Goal: Check status: Check status

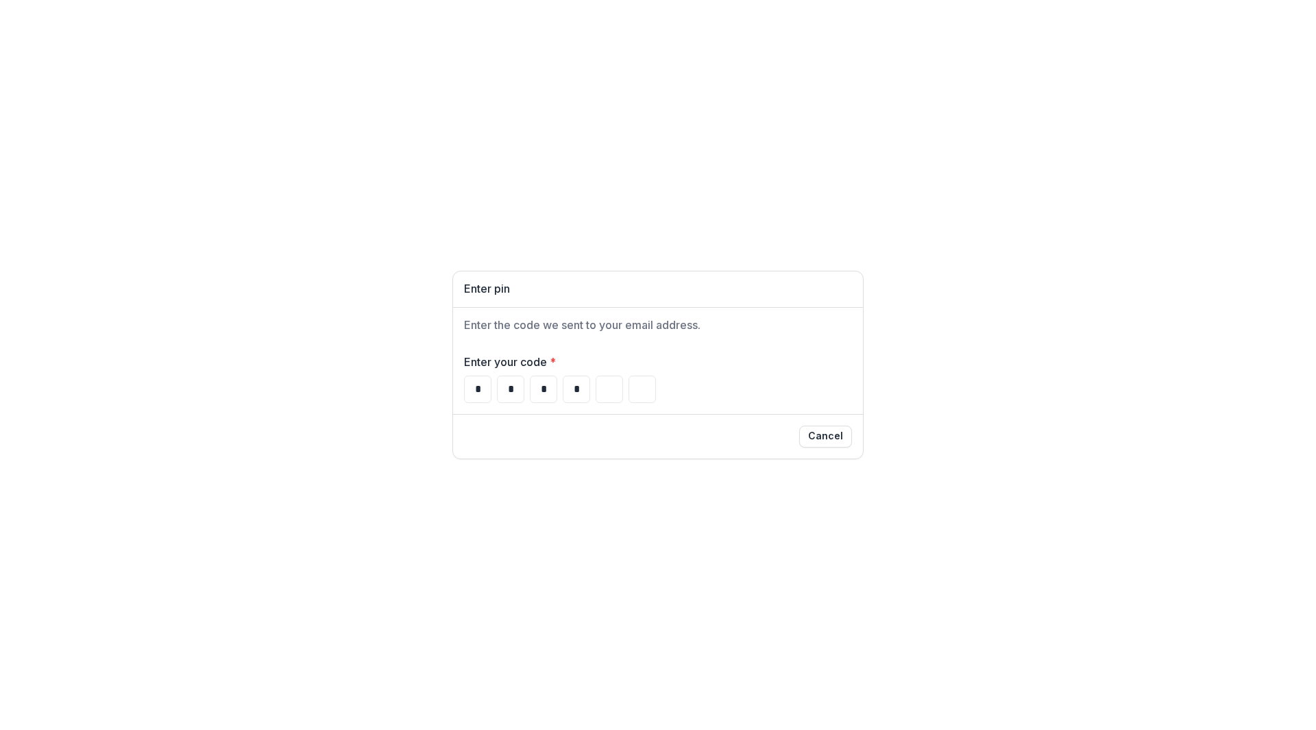
type input "*"
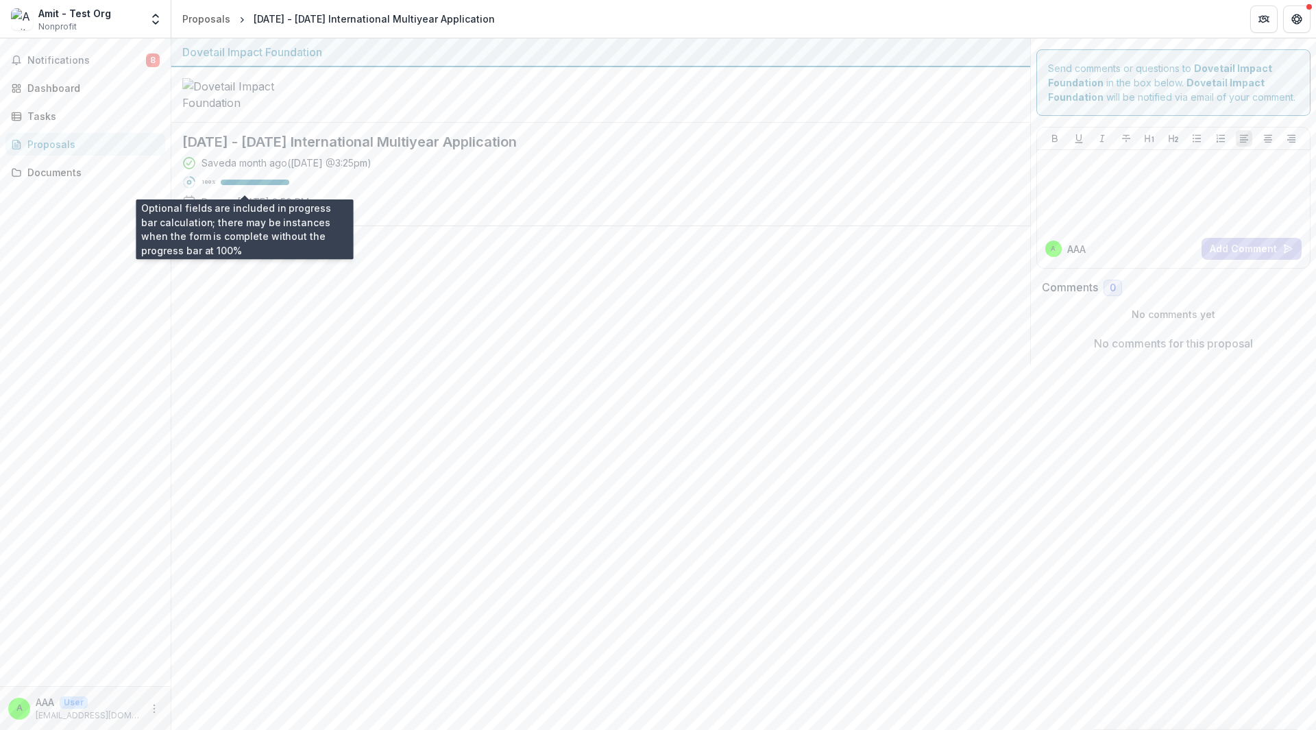
click at [254, 185] on div "100 %" at bounding box center [246, 183] width 88 height 10
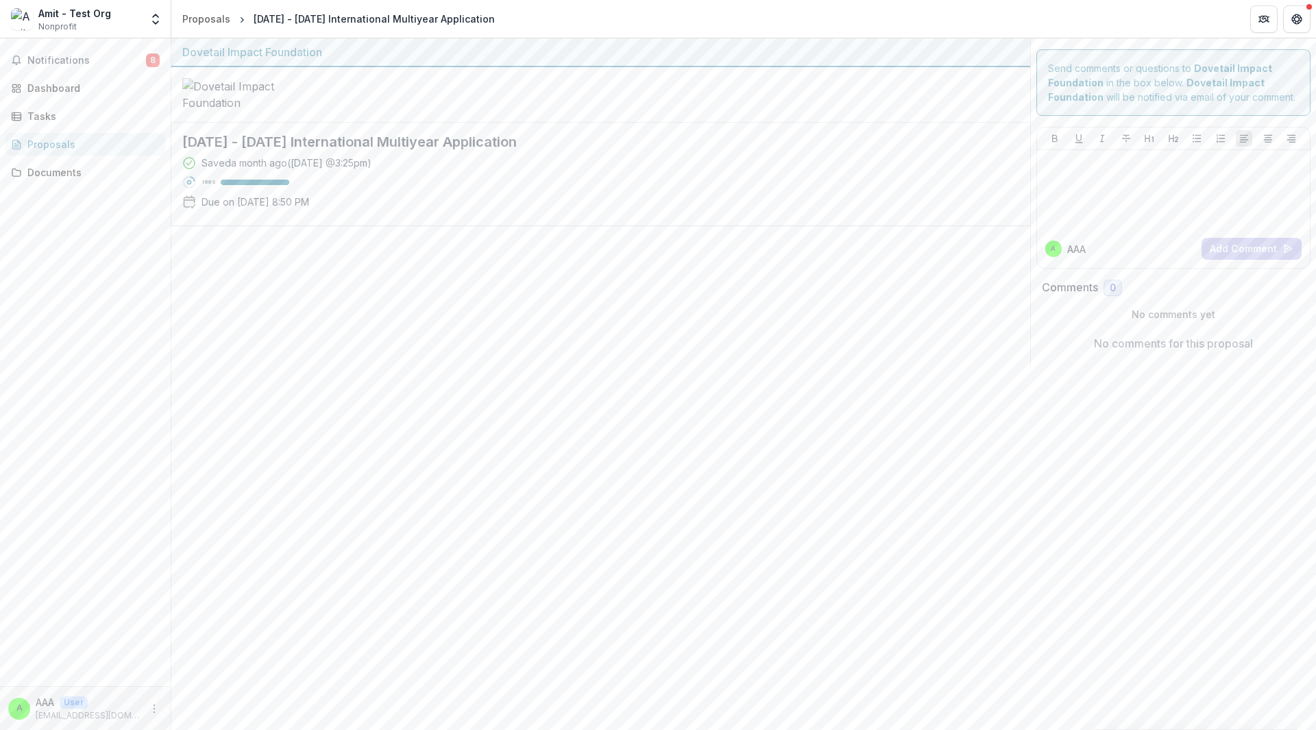
click at [239, 209] on p "Due on [DATE] 8:50 PM" at bounding box center [256, 202] width 108 height 14
click at [39, 141] on div "Proposals" at bounding box center [90, 144] width 127 height 14
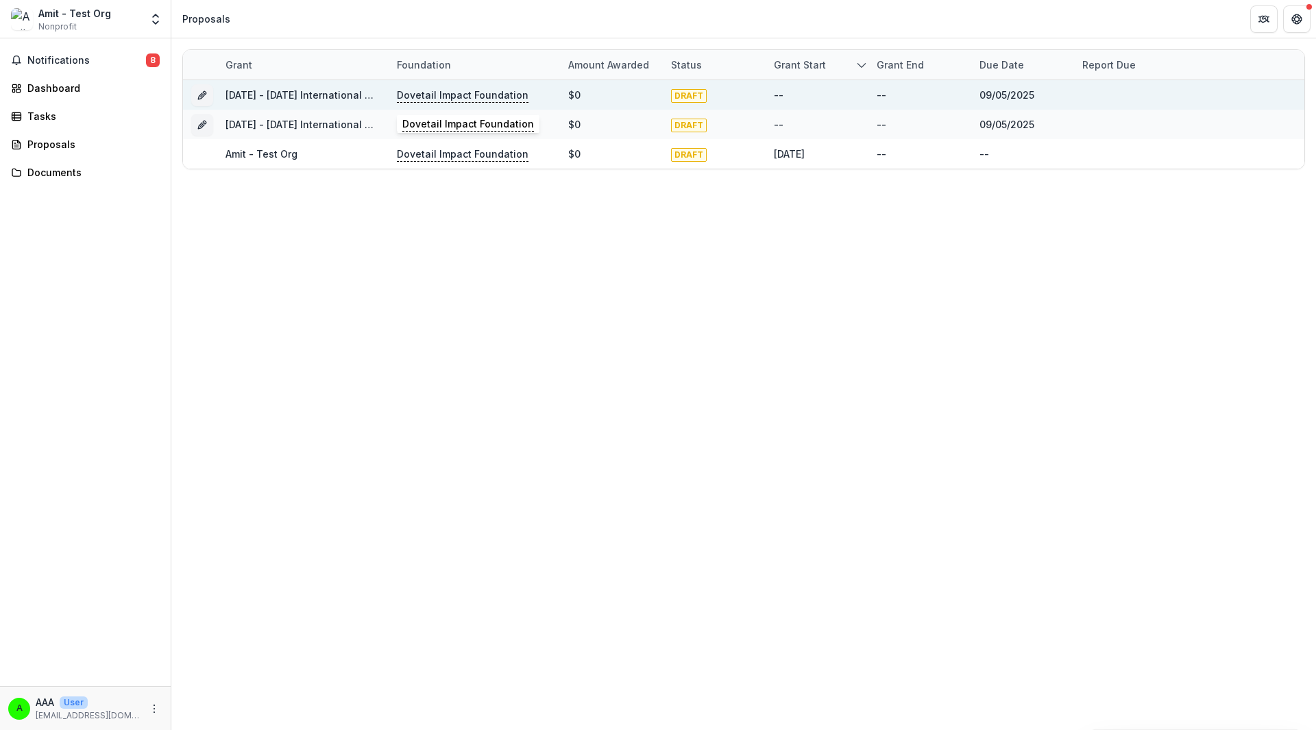
click at [450, 100] on p "Dovetail Impact Foundation" at bounding box center [463, 95] width 132 height 15
click at [201, 97] on icon "Grant be50f517-dfb1-4f6f-9283-480315202670" at bounding box center [202, 95] width 11 height 11
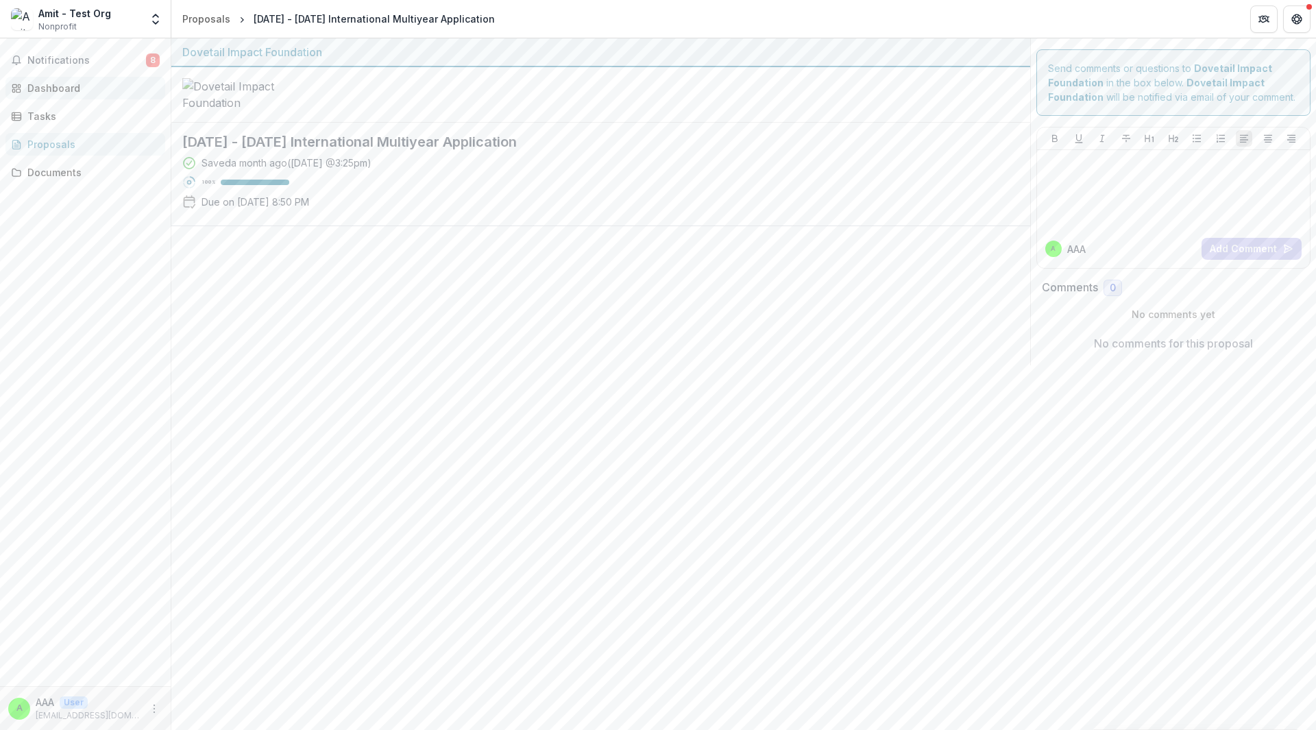
click at [79, 90] on div "Dashboard" at bounding box center [90, 88] width 127 height 14
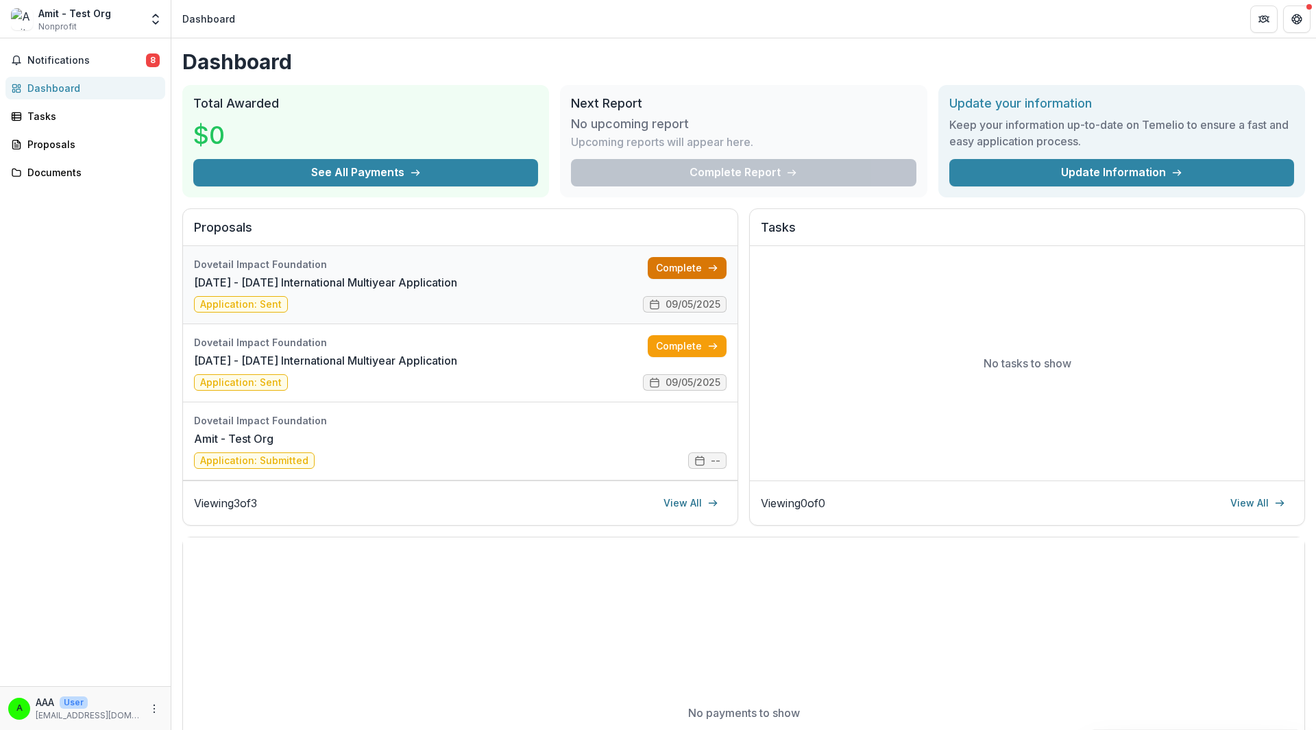
click at [705, 269] on link "Complete" at bounding box center [687, 268] width 79 height 22
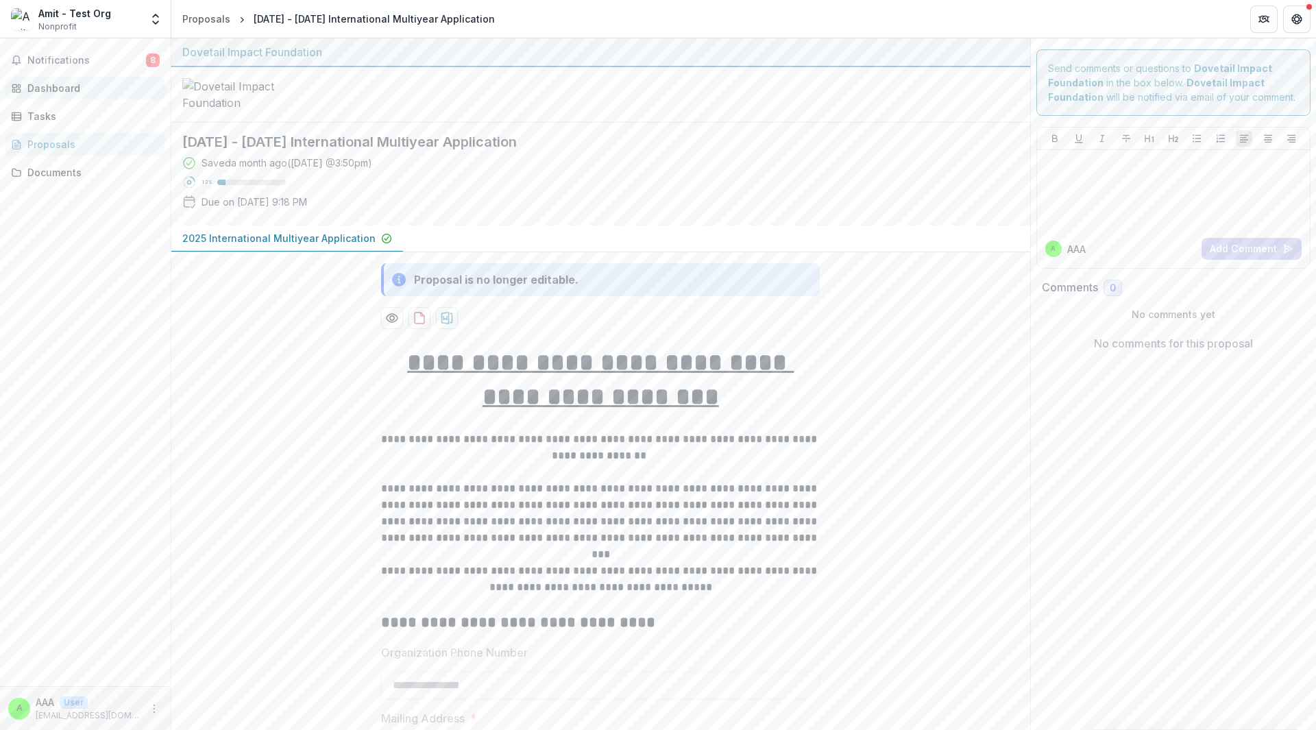
click at [44, 90] on div "Dashboard" at bounding box center [90, 88] width 127 height 14
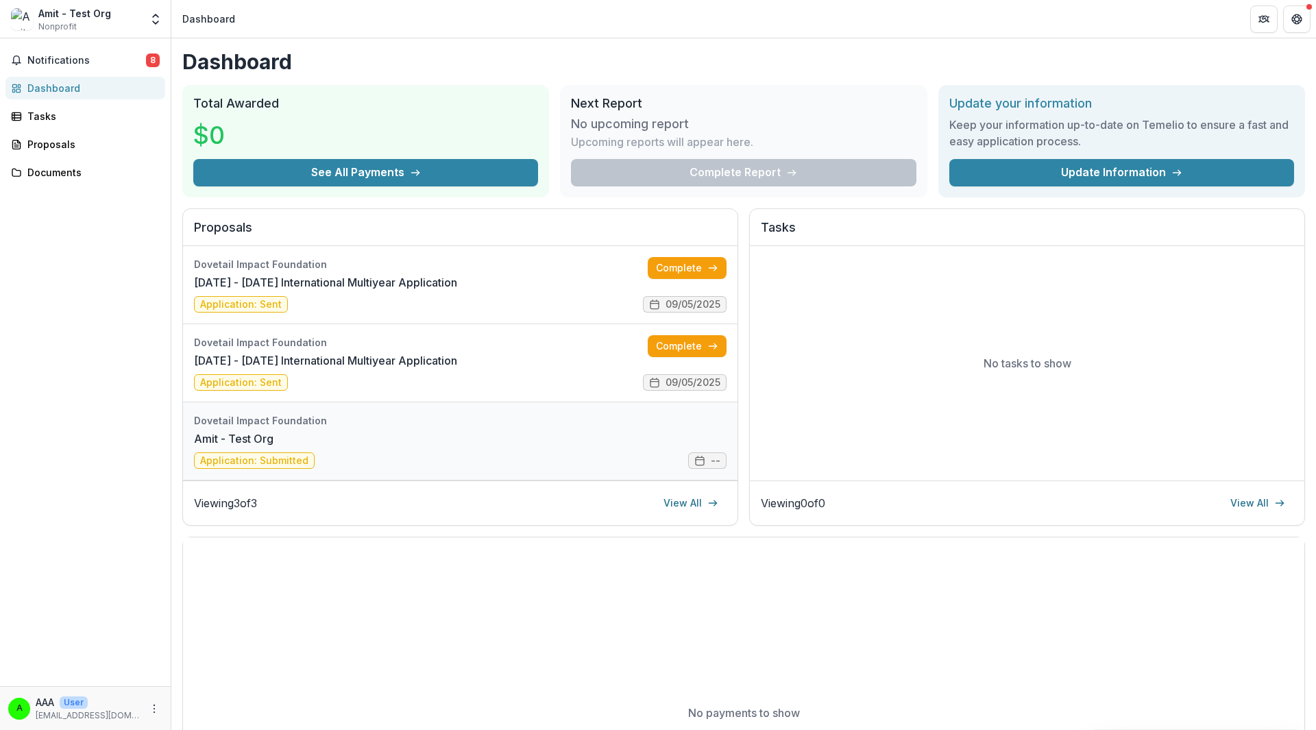
click at [274, 447] on link "Amit - Test Org" at bounding box center [234, 439] width 80 height 16
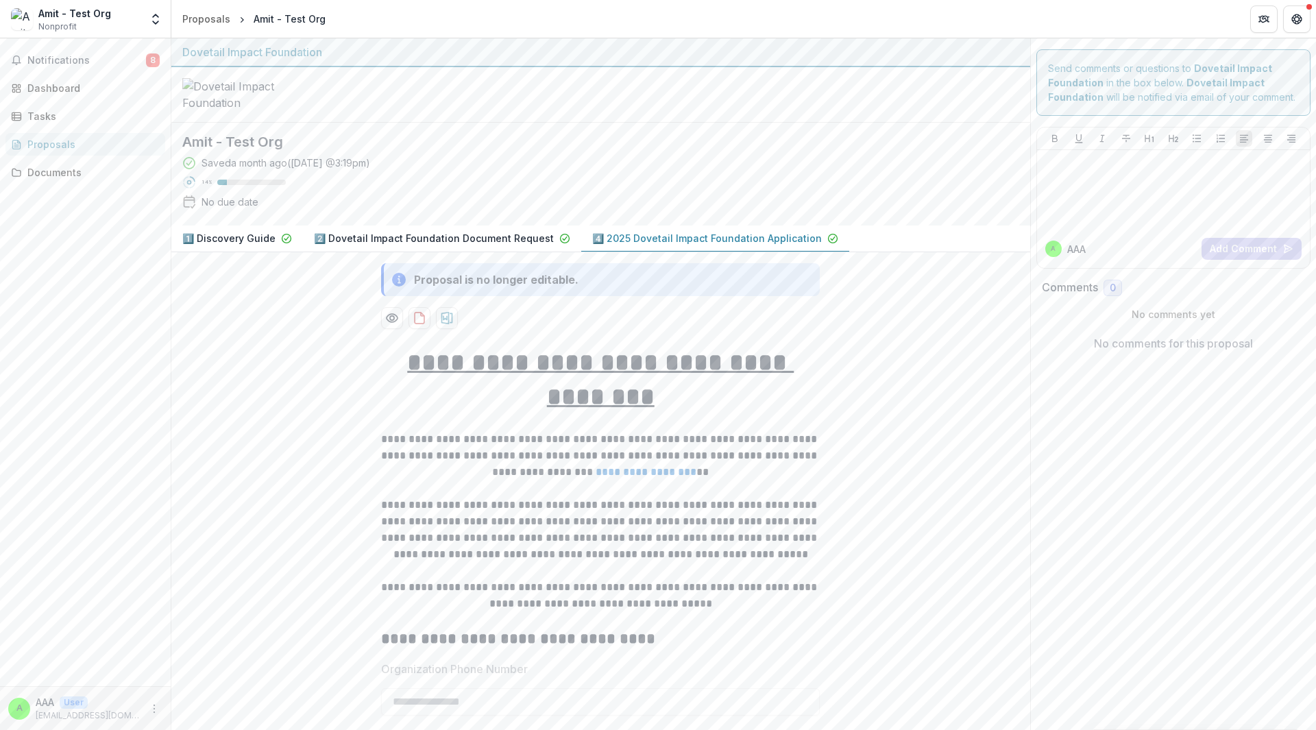
click at [205, 207] on div "No due date" at bounding box center [230, 202] width 57 height 14
click at [64, 121] on div "Tasks" at bounding box center [90, 116] width 127 height 14
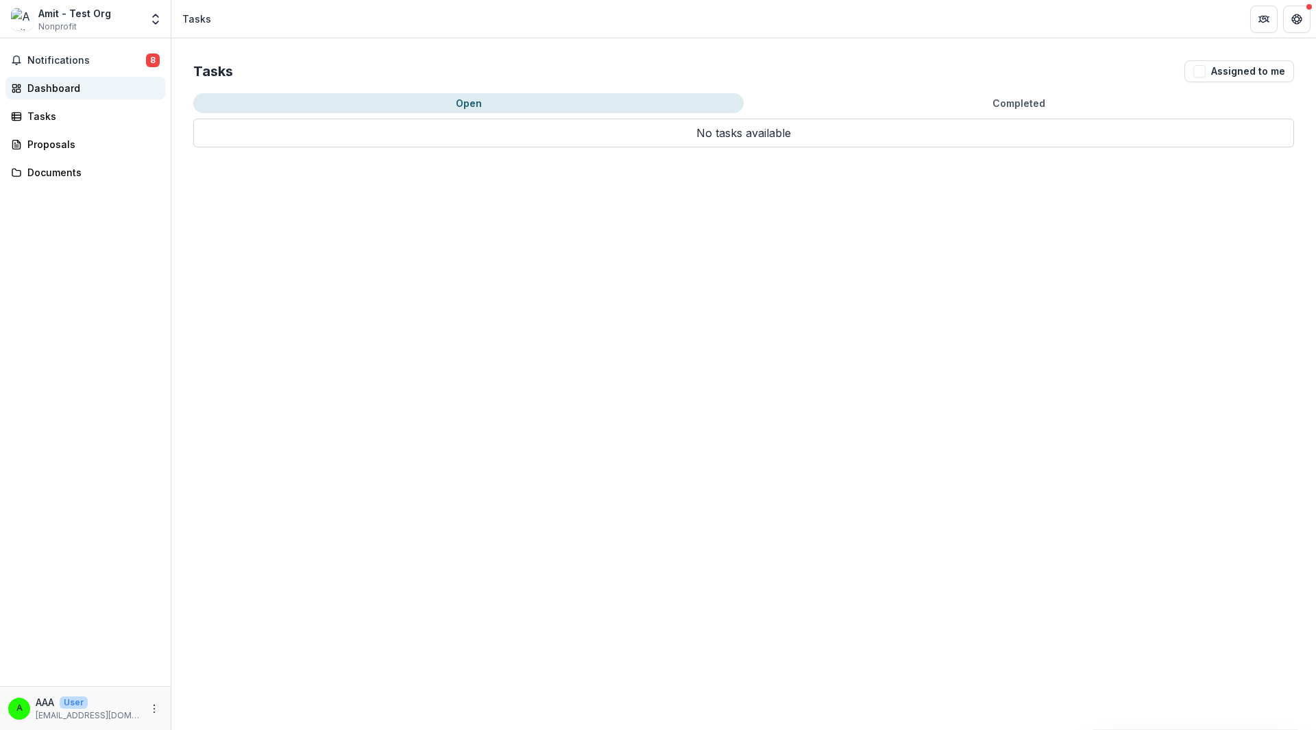
click at [68, 90] on div "Dashboard" at bounding box center [90, 88] width 127 height 14
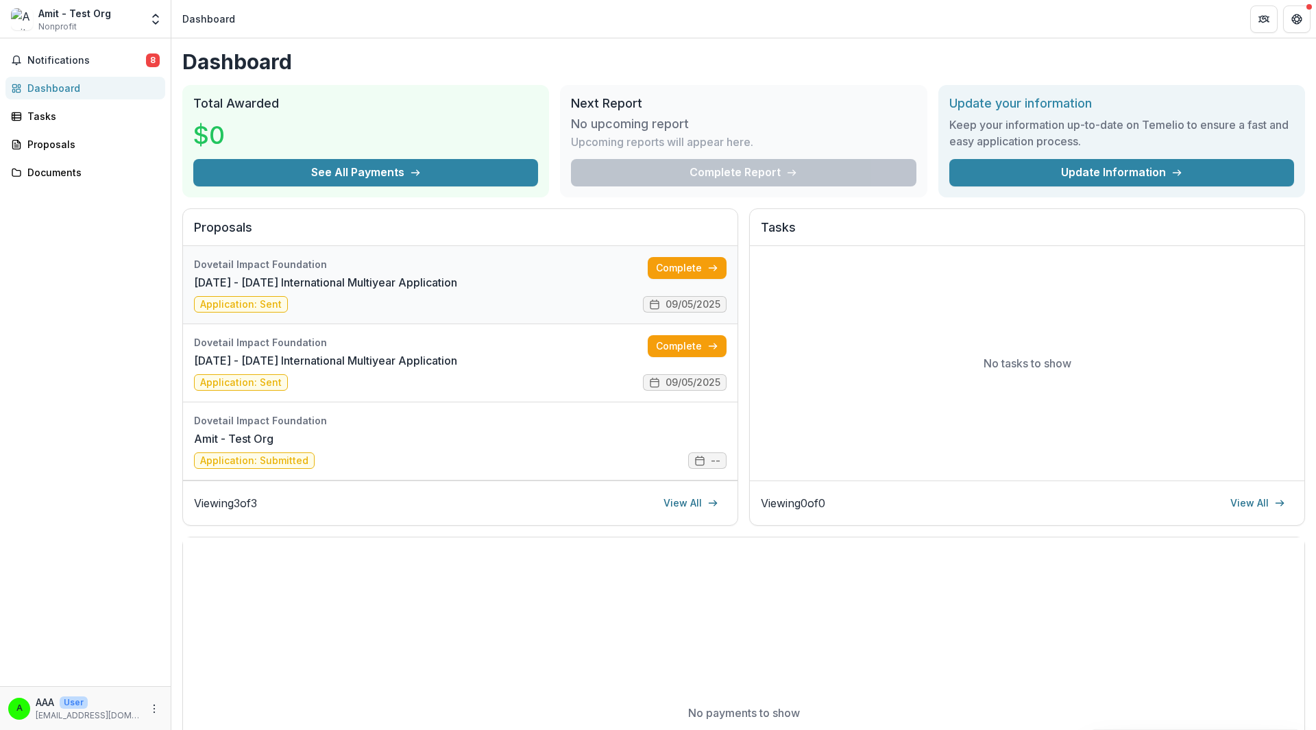
click at [254, 274] on link "[DATE] - [DATE] International Multiyear Application" at bounding box center [325, 282] width 263 height 16
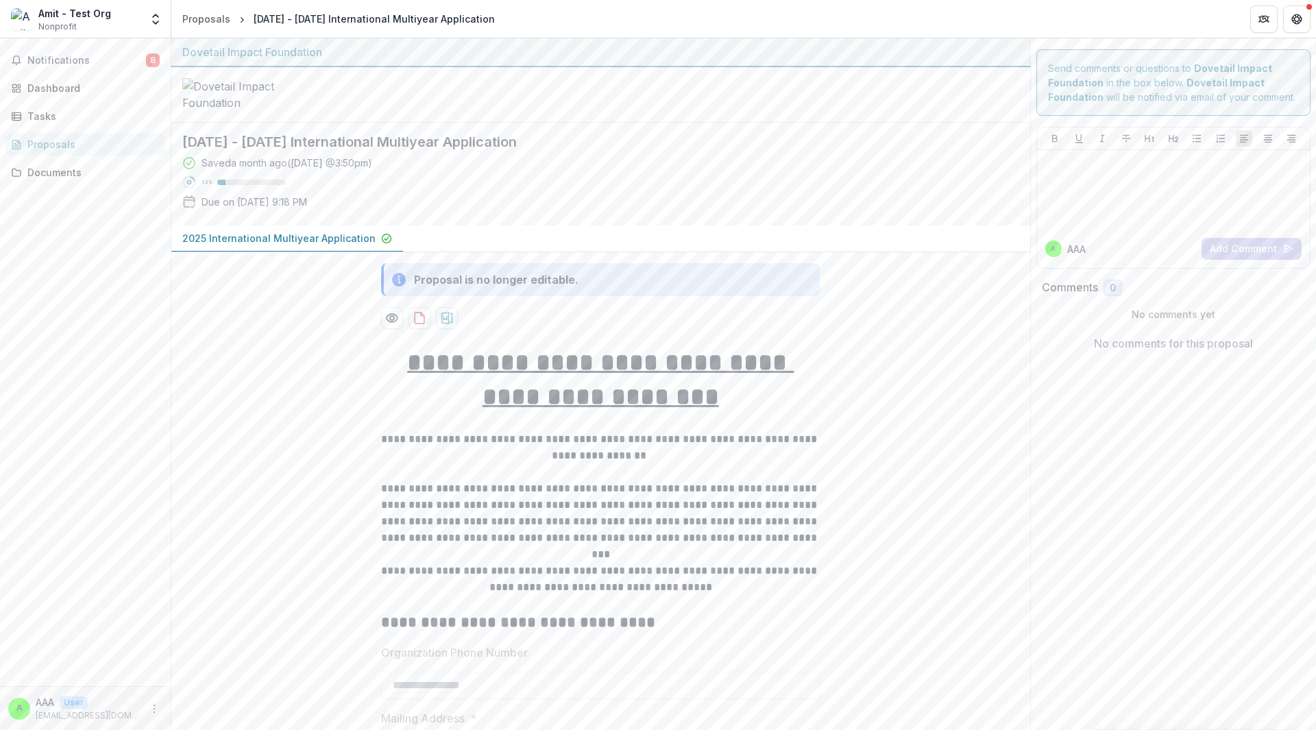
click at [256, 208] on p "Due on [DATE] 9:18 PM" at bounding box center [255, 202] width 106 height 14
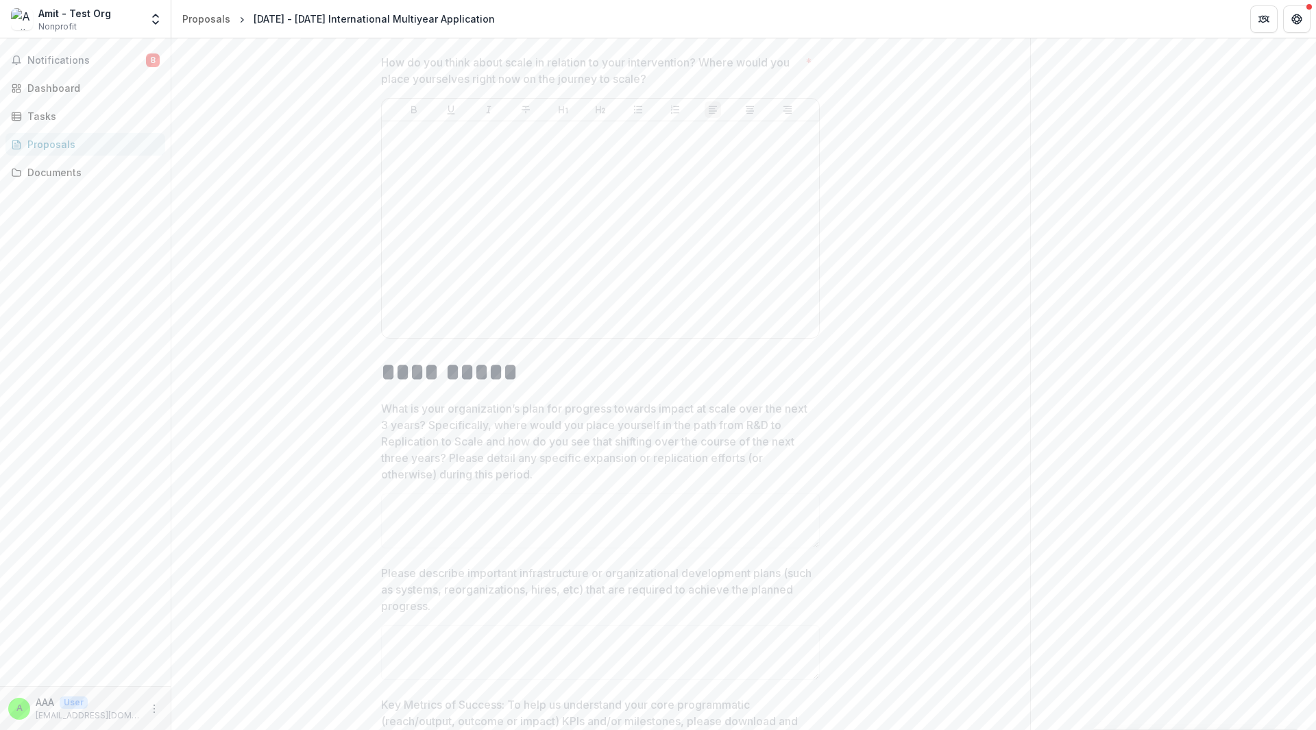
scroll to position [2400, 0]
